Goal: Contribute content: Contribute content

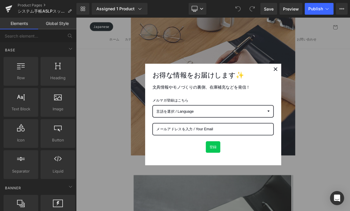
scroll to position [95, 0]
click at [328, 81] on button "Close" at bounding box center [335, 85] width 14 height 14
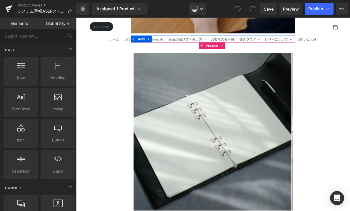
scroll to position [250, 0]
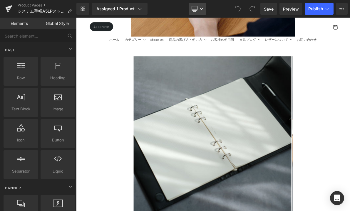
click at [202, 4] on link "Desktop" at bounding box center [198, 9] width 18 height 12
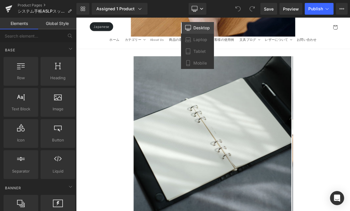
click at [203, 26] on span "Desktop" at bounding box center [201, 27] width 16 height 5
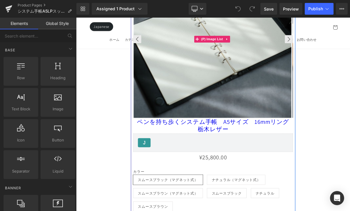
scroll to position [251, 0]
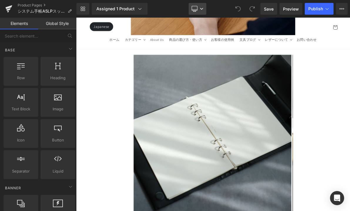
click at [200, 10] on link "Desktop" at bounding box center [198, 9] width 18 height 12
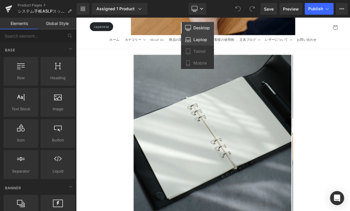
click at [202, 39] on span "Laptop" at bounding box center [200, 39] width 14 height 5
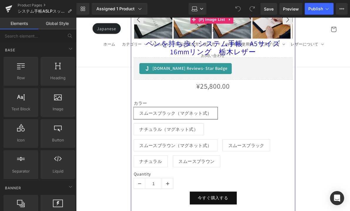
scroll to position [181, 0]
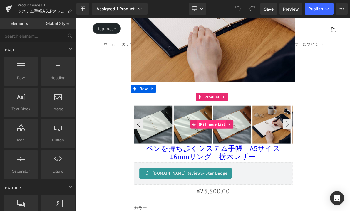
click at [224, 128] on span "(P) Image List" at bounding box center [222, 132] width 31 height 9
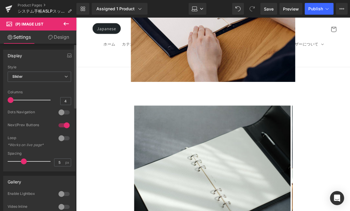
drag, startPoint x: 28, startPoint y: 100, endPoint x: 9, endPoint y: 101, distance: 19.4
click at [9, 101] on span at bounding box center [11, 100] width 6 height 6
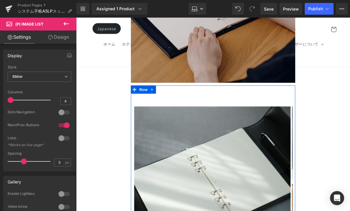
scroll to position [180, 0]
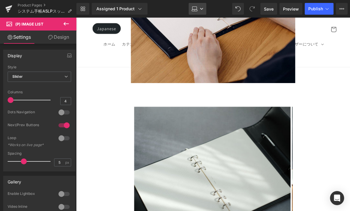
click at [195, 7] on icon at bounding box center [195, 9] width 6 height 6
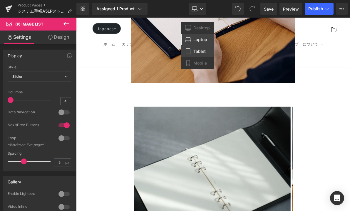
click at [201, 52] on span "Tablet" at bounding box center [199, 51] width 12 height 5
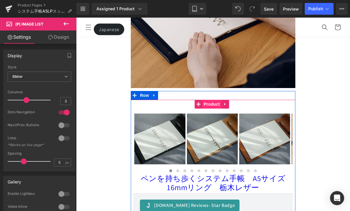
click at [207, 103] on span "Product" at bounding box center [211, 104] width 19 height 9
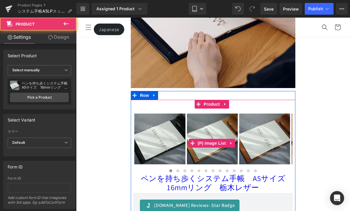
click at [175, 128] on img at bounding box center [159, 139] width 51 height 51
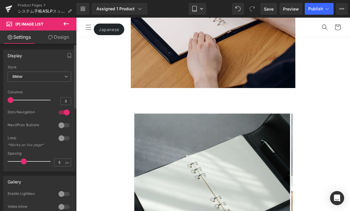
drag, startPoint x: 19, startPoint y: 101, endPoint x: 1, endPoint y: 101, distance: 17.9
click at [0, 102] on div "Display Default Slider Style Slider Default Slider 1 Columns 1 1 Columns 1 3 Co…" at bounding box center [39, 108] width 79 height 126
click at [203, 11] on link "Tablet" at bounding box center [198, 9] width 18 height 12
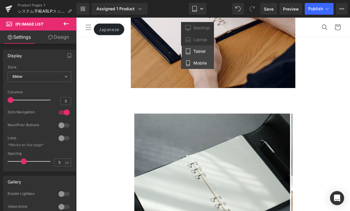
click at [201, 61] on span "Mobile" at bounding box center [200, 63] width 14 height 5
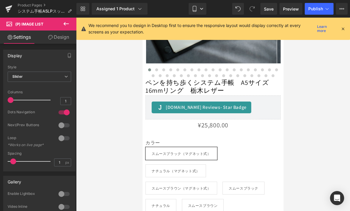
scroll to position [298, 0]
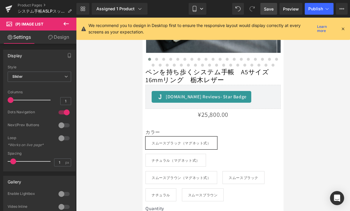
drag, startPoint x: 263, startPoint y: 10, endPoint x: 111, endPoint y: 59, distance: 159.8
click at [263, 10] on link "Save" at bounding box center [268, 9] width 17 height 12
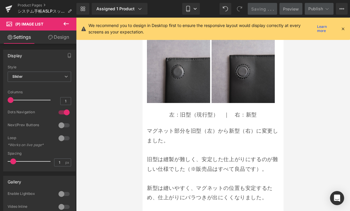
scroll to position [1081, 0]
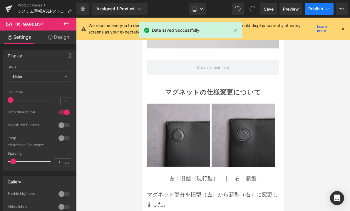
click at [315, 11] on button "Publish" at bounding box center [319, 9] width 29 height 12
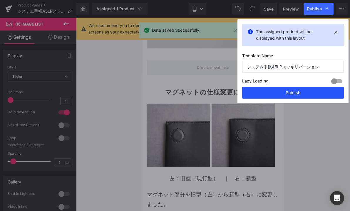
click at [319, 97] on button "Publish" at bounding box center [293, 93] width 102 height 12
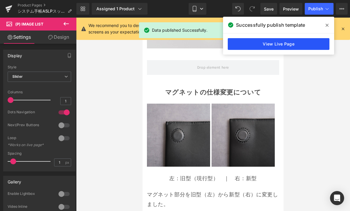
click at [296, 47] on link "View Live Page" at bounding box center [279, 44] width 102 height 12
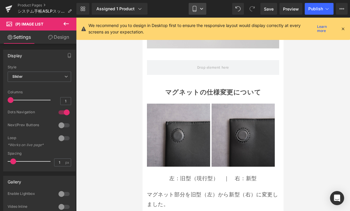
click at [202, 6] on link "Mobile" at bounding box center [198, 9] width 18 height 12
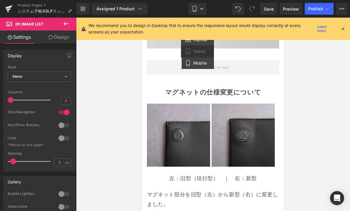
drag, startPoint x: 204, startPoint y: 44, endPoint x: 138, endPoint y: 31, distance: 67.2
click at [204, 44] on link "Laptop" at bounding box center [197, 40] width 33 height 12
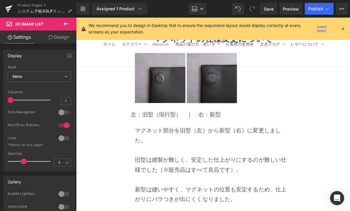
scroll to position [1222, 0]
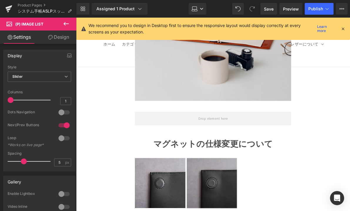
click at [239, 169] on img at bounding box center [222, 196] width 54 height 54
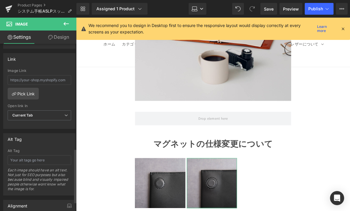
scroll to position [327, 0]
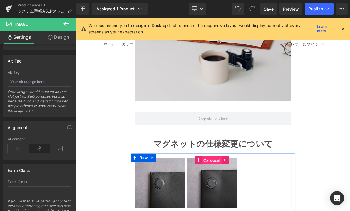
click at [215, 167] on span "Carousel" at bounding box center [222, 171] width 21 height 9
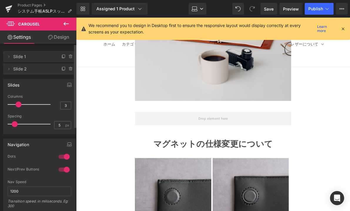
drag, startPoint x: 27, startPoint y: 104, endPoint x: 23, endPoint y: 105, distance: 3.8
click at [23, 105] on div at bounding box center [31, 105] width 40 height 12
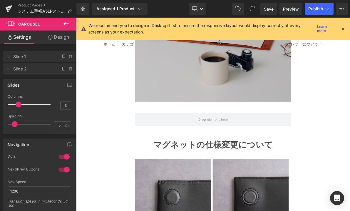
scroll to position [1221, 0]
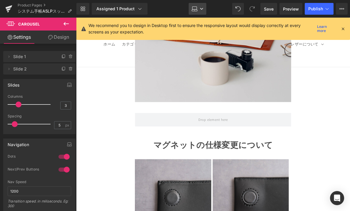
click at [193, 12] on link "Laptop" at bounding box center [198, 9] width 18 height 12
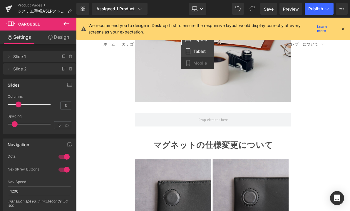
drag, startPoint x: 198, startPoint y: 54, endPoint x: 121, endPoint y: 38, distance: 77.9
click at [198, 54] on link "Tablet" at bounding box center [197, 52] width 33 height 12
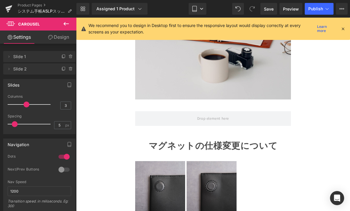
scroll to position [1186, 0]
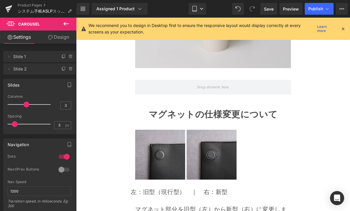
click at [206, 128] on div "Image Image ‹ › [GEOGRAPHIC_DATA]" at bounding box center [212, 154] width 155 height 52
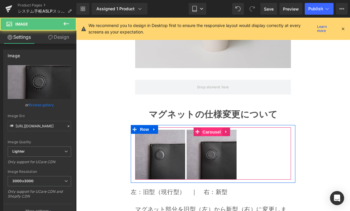
click at [206, 128] on span "Carousel" at bounding box center [211, 132] width 21 height 9
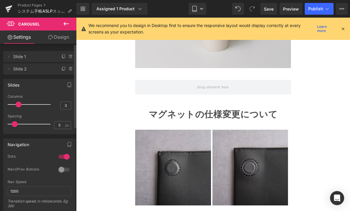
drag, startPoint x: 27, startPoint y: 106, endPoint x: 23, endPoint y: 106, distance: 4.1
click at [23, 106] on div at bounding box center [31, 105] width 40 height 12
click at [269, 12] on link "Save" at bounding box center [268, 9] width 17 height 12
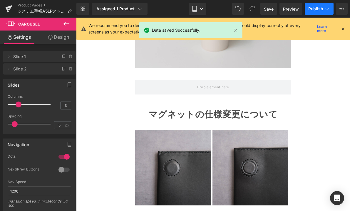
click at [321, 12] on button "Publish" at bounding box center [319, 9] width 29 height 12
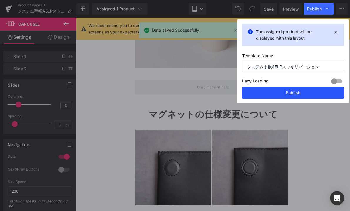
click at [327, 89] on button "Publish" at bounding box center [293, 93] width 102 height 12
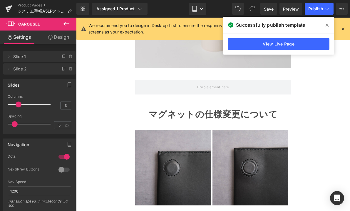
click at [327, 26] on icon at bounding box center [327, 25] width 3 height 3
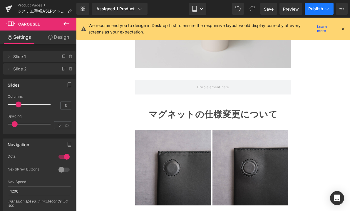
click at [320, 8] on span "Publish" at bounding box center [315, 8] width 15 height 5
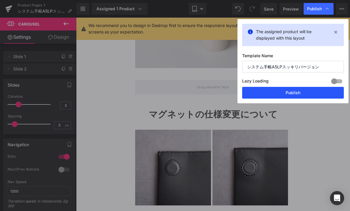
click at [307, 93] on button "Publish" at bounding box center [293, 93] width 102 height 12
